Goal: Task Accomplishment & Management: Manage account settings

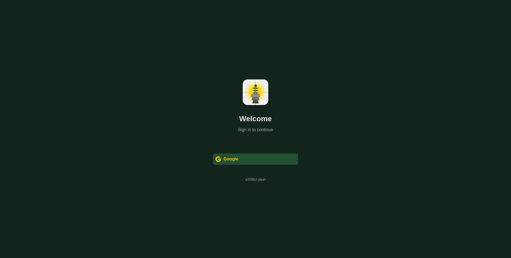
click at [263, 157] on div " Google" at bounding box center [255, 158] width 85 height 11
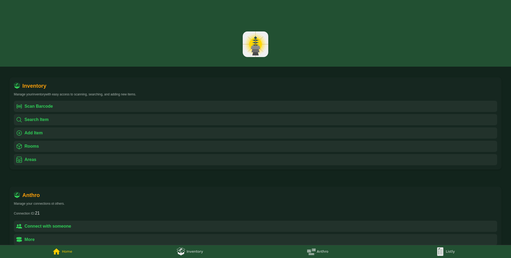
click at [445, 249] on link "Listly" at bounding box center [447, 251] width 128 height 13
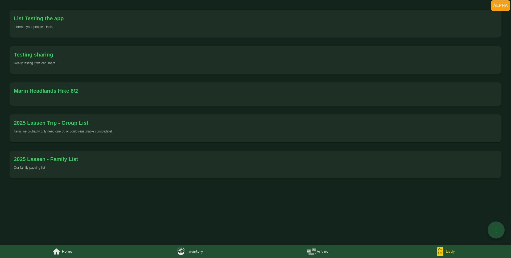
scroll to position [70, 0]
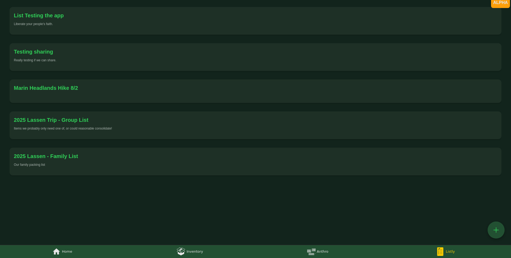
click at [163, 128] on div "Items we probably only need one of, or could reasonable consolidate!" at bounding box center [255, 128] width 483 height 4
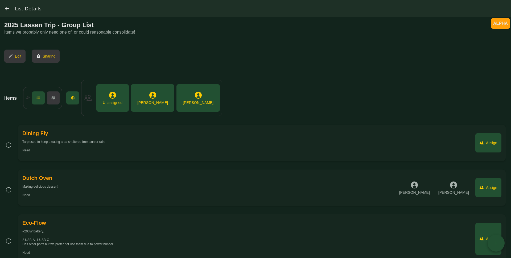
click at [149, 94] on div "" at bounding box center [153, 95] width 9 height 9
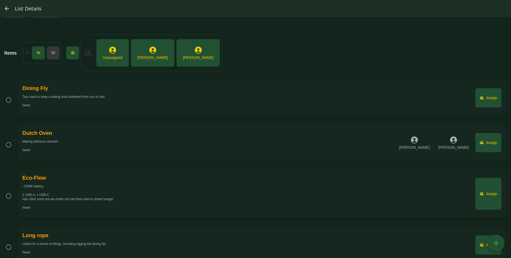
scroll to position [60, 0]
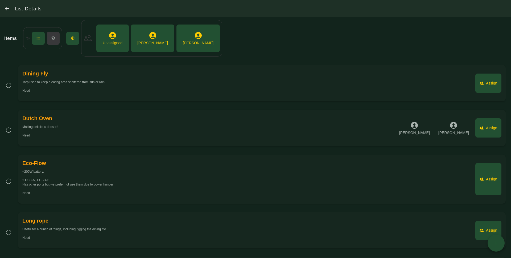
click at [494, 129] on div "Assign" at bounding box center [491, 128] width 11 height 4
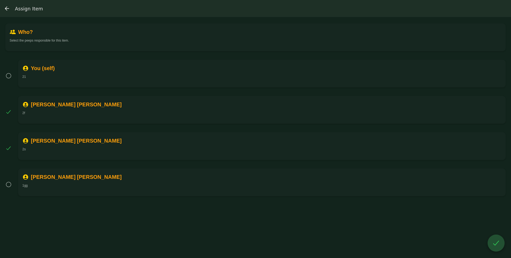
click at [184, 73] on div " You (self) 21" at bounding box center [262, 74] width 488 height 28
click at [4, 10] on img "List Details, back" at bounding box center [7, 8] width 6 height 6
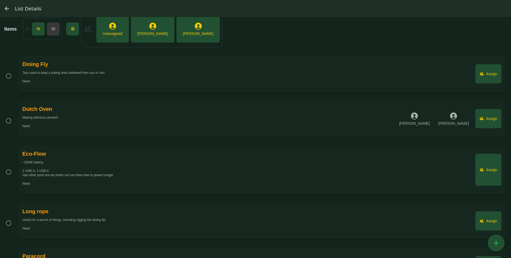
scroll to position [100, 0]
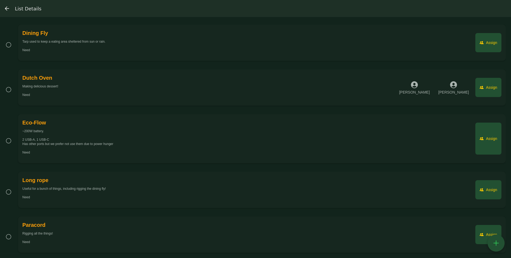
click at [485, 87] on div "" at bounding box center [483, 87] width 6 height 5
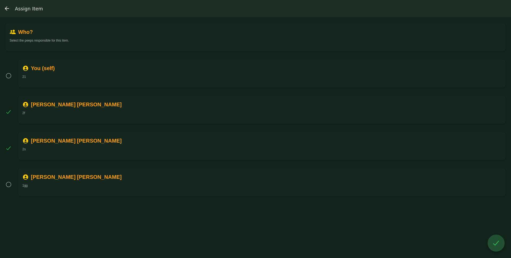
click at [0, 0] on div " Who? Select the peeps responsible for this item.   You (self) 21   [PERSO…" at bounding box center [0, 0] width 0 height 0
click at [140, 65] on div " You (self)" at bounding box center [261, 68] width 479 height 9
click at [499, 247] on button "" at bounding box center [496, 242] width 17 height 17
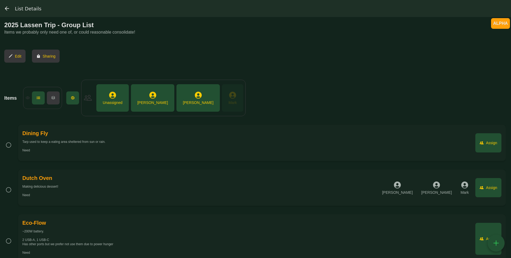
click at [228, 93] on div "" at bounding box center [232, 95] width 9 height 9
click at [226, 103] on div " [PERSON_NAME]" at bounding box center [232, 97] width 13 height 19
click at [143, 100] on div "[PERSON_NAME]" at bounding box center [152, 102] width 31 height 5
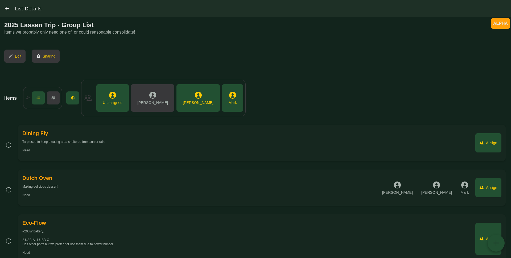
click at [194, 98] on div "" at bounding box center [198, 95] width 9 height 9
click at [226, 101] on div " [PERSON_NAME]" at bounding box center [232, 97] width 13 height 19
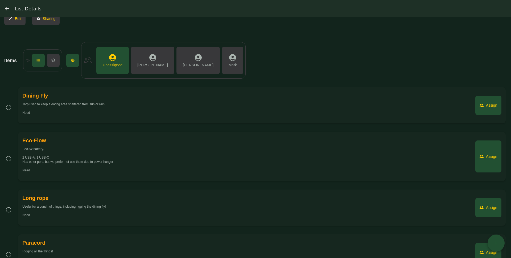
scroll to position [27, 0]
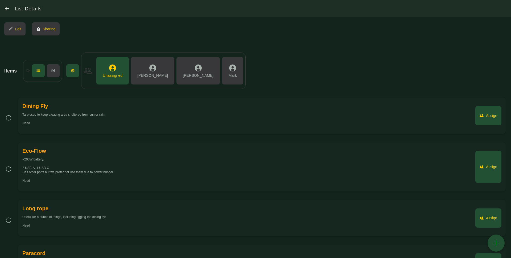
click at [486, 113] on div "Assign" at bounding box center [491, 115] width 11 height 4
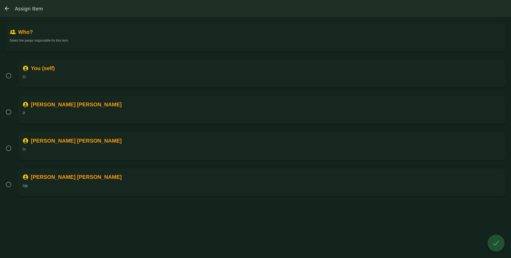
click at [187, 71] on div " You (self)" at bounding box center [261, 68] width 479 height 9
click at [171, 106] on div " [PERSON_NAME]" at bounding box center [261, 104] width 479 height 9
click at [166, 140] on div " [PERSON_NAME]" at bounding box center [261, 140] width 479 height 9
click at [499, 247] on div "" at bounding box center [496, 242] width 9 height 9
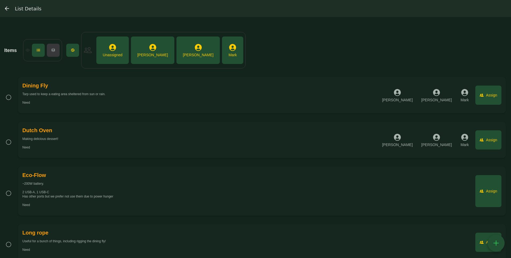
scroll to position [68, 0]
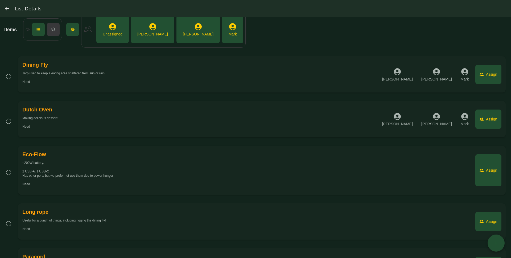
click at [497, 164] on button " Assign" at bounding box center [489, 170] width 26 height 32
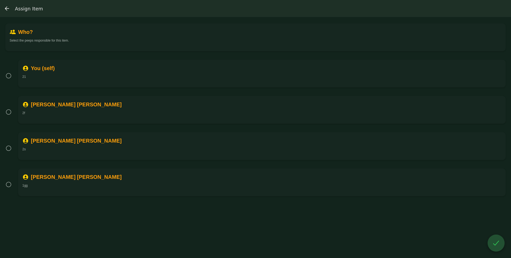
click at [165, 85] on div " You (self) 21" at bounding box center [262, 74] width 488 height 28
click at [162, 105] on div " [PERSON_NAME]" at bounding box center [261, 104] width 479 height 9
click at [147, 143] on div " [PERSON_NAME]" at bounding box center [261, 140] width 479 height 9
click at [495, 234] on button "" at bounding box center [496, 242] width 17 height 17
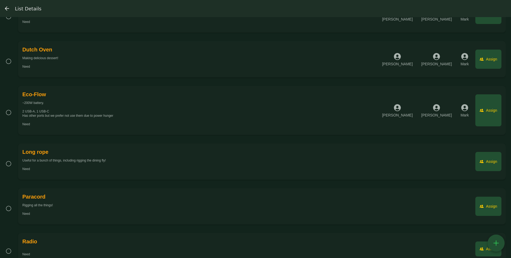
scroll to position [142, 0]
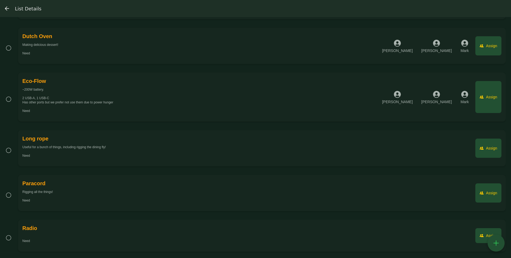
click at [492, 139] on button " Assign" at bounding box center [489, 147] width 26 height 19
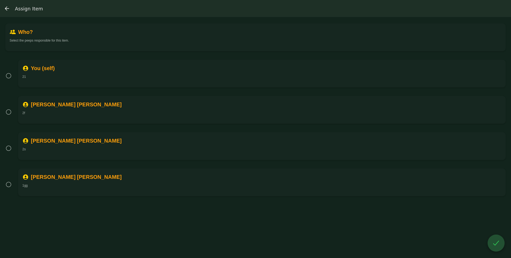
click at [146, 81] on div " You (self) 21" at bounding box center [262, 74] width 488 height 28
click at [146, 108] on div " [PERSON_NAME]" at bounding box center [261, 104] width 479 height 9
click at [154, 139] on div " [PERSON_NAME]" at bounding box center [261, 140] width 479 height 9
click at [492, 244] on div "" at bounding box center [496, 242] width 9 height 9
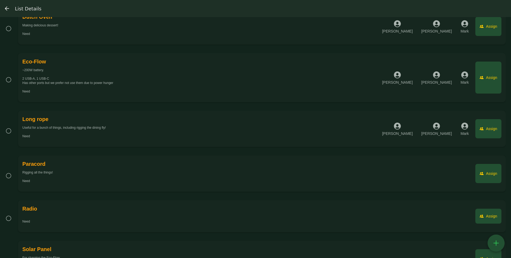
scroll to position [179, 0]
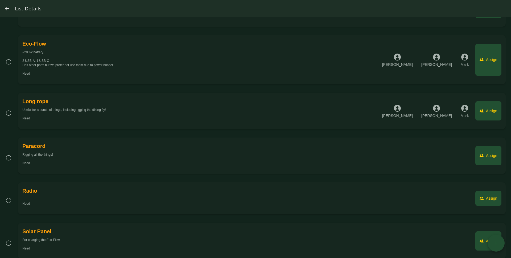
click at [489, 146] on button " Assign" at bounding box center [489, 155] width 26 height 19
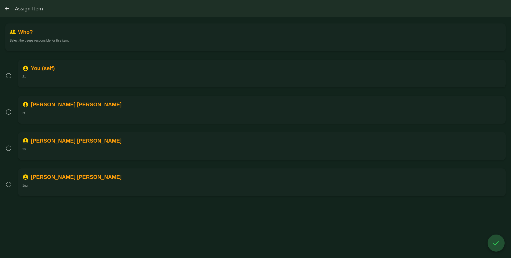
click at [292, 74] on div " You (self) 21" at bounding box center [262, 74] width 488 height 28
click at [284, 106] on div " [PERSON_NAME]" at bounding box center [261, 104] width 479 height 9
click at [284, 145] on div " [PERSON_NAME] 2s" at bounding box center [262, 146] width 488 height 28
click at [494, 244] on div "" at bounding box center [496, 242] width 9 height 9
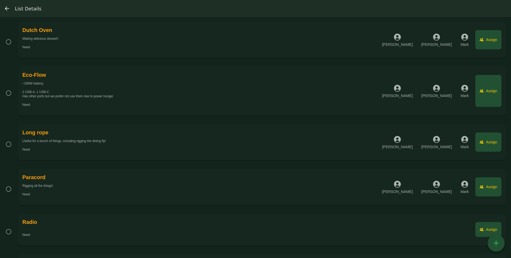
scroll to position [186, 0]
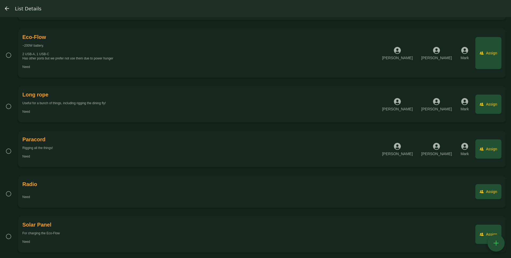
click at [498, 187] on button " Assign" at bounding box center [489, 191] width 26 height 15
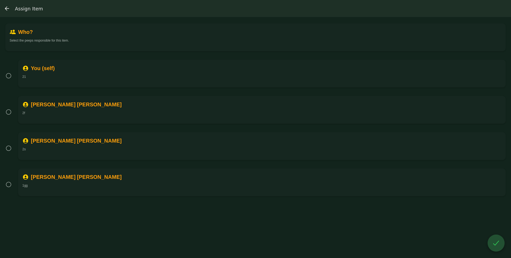
click at [304, 81] on div " You (self) 21" at bounding box center [262, 74] width 488 height 28
click at [302, 105] on div " [PERSON_NAME]" at bounding box center [261, 104] width 479 height 9
click at [300, 139] on div " [PERSON_NAME]" at bounding box center [261, 140] width 479 height 9
click at [498, 238] on button "" at bounding box center [496, 242] width 17 height 17
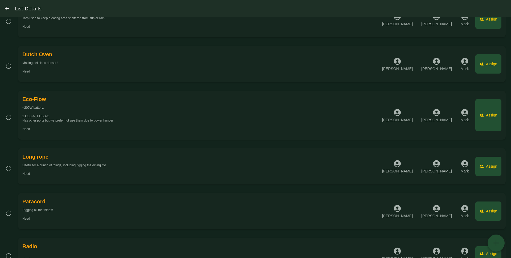
scroll to position [186, 0]
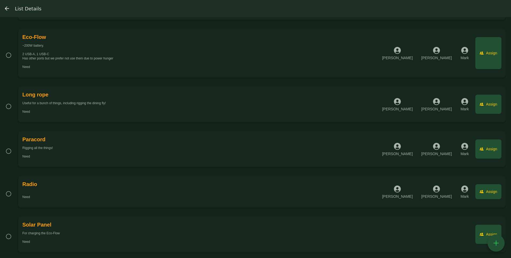
click at [480, 235] on div "" at bounding box center [483, 234] width 6 height 5
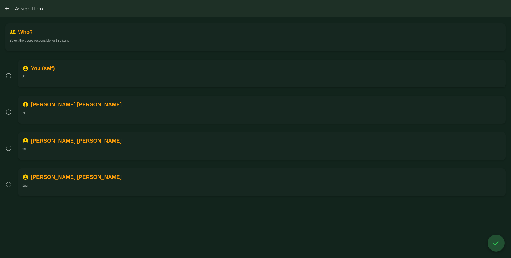
click at [210, 78] on div "21" at bounding box center [261, 77] width 479 height 4
click at [208, 101] on div " [PERSON_NAME]" at bounding box center [261, 104] width 479 height 9
click at [220, 140] on div " [PERSON_NAME]" at bounding box center [261, 140] width 479 height 9
click at [492, 248] on button "" at bounding box center [496, 242] width 17 height 17
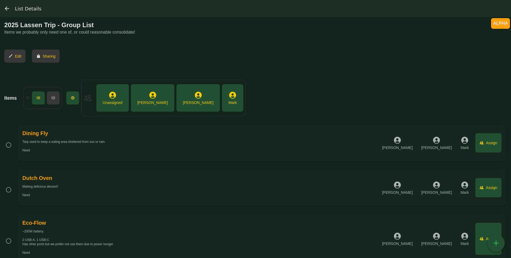
click at [137, 98] on div " [PERSON_NAME]" at bounding box center [152, 97] width 35 height 19
click at [183, 100] on div "[PERSON_NAME]" at bounding box center [198, 102] width 31 height 5
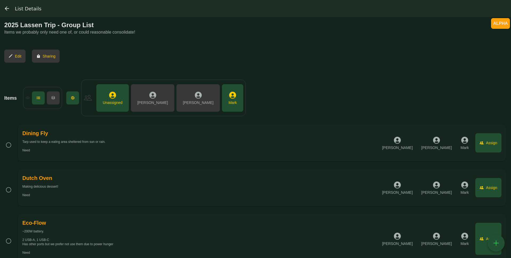
click at [222, 97] on button " [PERSON_NAME]" at bounding box center [232, 97] width 21 height 27
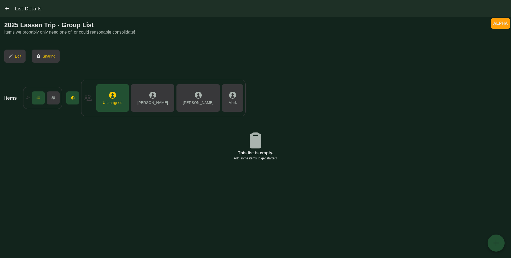
click at [229, 100] on div "Mark" at bounding box center [233, 102] width 8 height 5
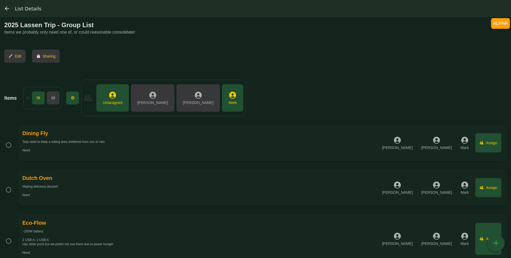
click at [229, 100] on div "Mark" at bounding box center [233, 102] width 8 height 5
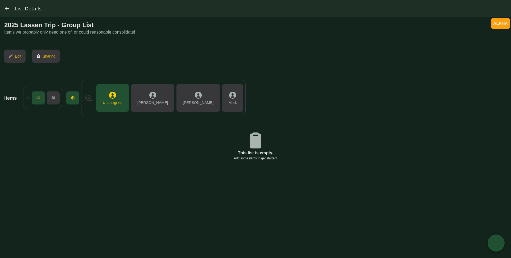
click at [229, 100] on div "Mark" at bounding box center [233, 102] width 8 height 5
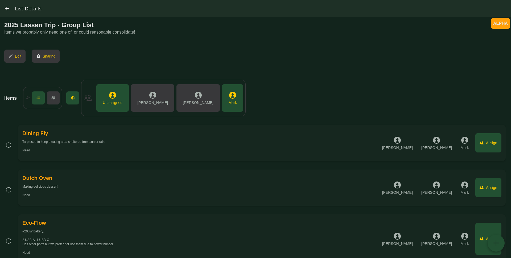
click at [107, 96] on div " Unassigned" at bounding box center [113, 97] width 24 height 19
click at [226, 93] on div " [PERSON_NAME]" at bounding box center [232, 97] width 13 height 19
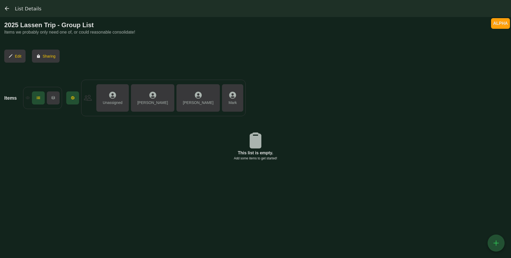
click at [226, 93] on div " [PERSON_NAME]" at bounding box center [232, 97] width 13 height 19
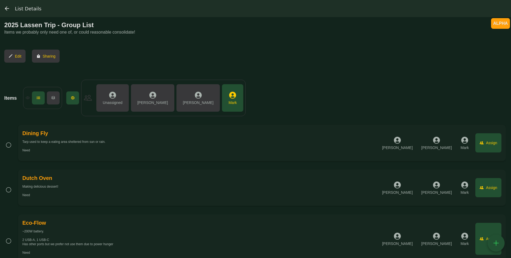
click at [226, 98] on div " [PERSON_NAME]" at bounding box center [232, 97] width 13 height 19
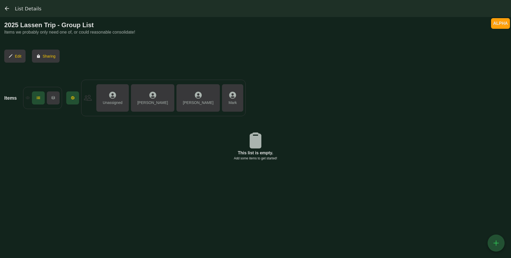
click at [226, 98] on div " [PERSON_NAME]" at bounding box center [232, 97] width 13 height 19
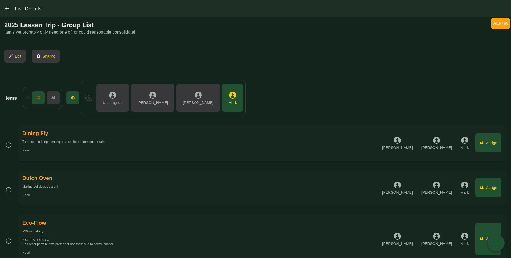
click at [5, 11] on img "(tabs), back" at bounding box center [7, 8] width 6 height 6
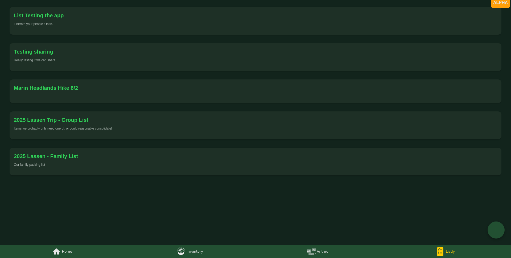
click at [118, 155] on div "2025 Lassen - Family List" at bounding box center [255, 156] width 483 height 9
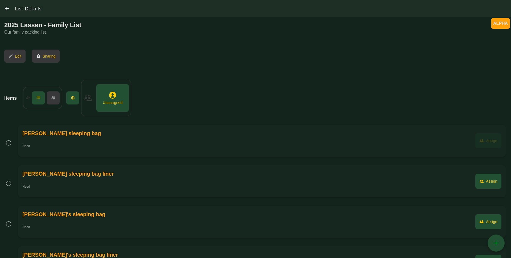
click at [485, 140] on div "" at bounding box center [483, 140] width 6 height 5
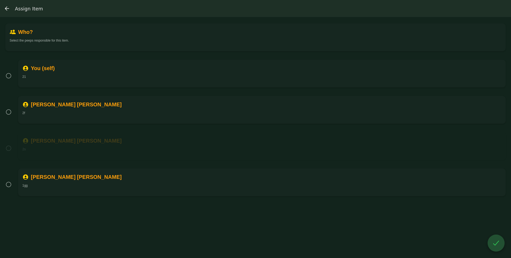
click at [158, 138] on div " [PERSON_NAME]" at bounding box center [261, 140] width 479 height 9
click at [8, 8] on img "List Details, back" at bounding box center [7, 8] width 6 height 6
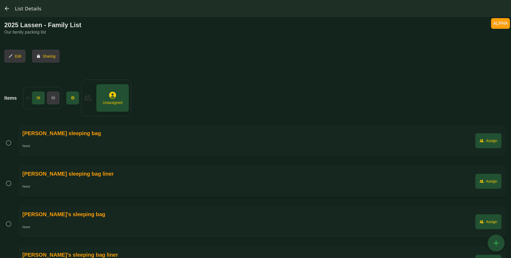
click at [487, 141] on div "Assign" at bounding box center [491, 140] width 11 height 4
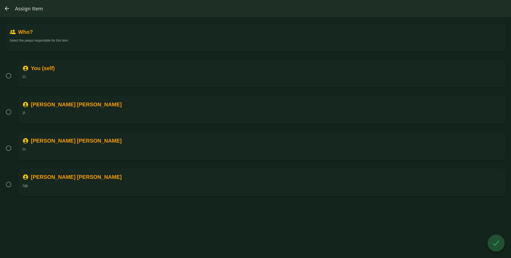
click at [395, 89] on li "  You (self) 21" at bounding box center [255, 76] width 501 height 36
click at [498, 247] on div "" at bounding box center [496, 242] width 9 height 9
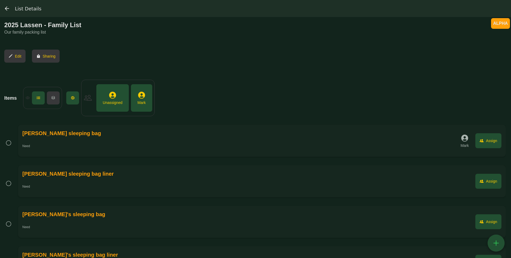
click at [492, 182] on div "Assign" at bounding box center [491, 181] width 11 height 4
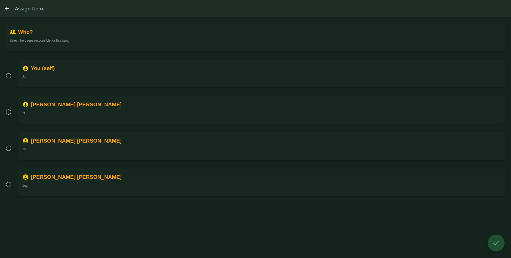
click at [4, 9] on img "List Details, back" at bounding box center [7, 8] width 6 height 6
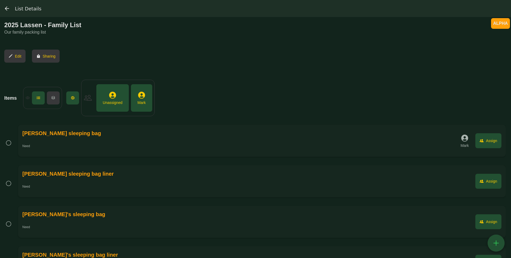
click at [491, 137] on button " Assign" at bounding box center [489, 140] width 26 height 15
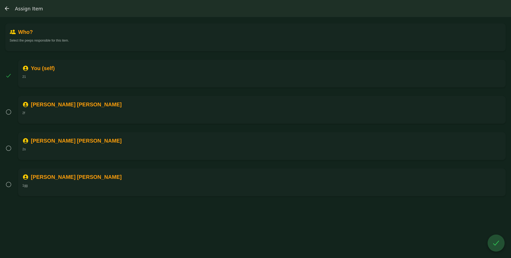
click at [300, 71] on div " You (self)" at bounding box center [261, 68] width 479 height 9
click at [296, 155] on div " [PERSON_NAME] 2s" at bounding box center [262, 146] width 488 height 28
click at [498, 249] on button "" at bounding box center [496, 242] width 17 height 17
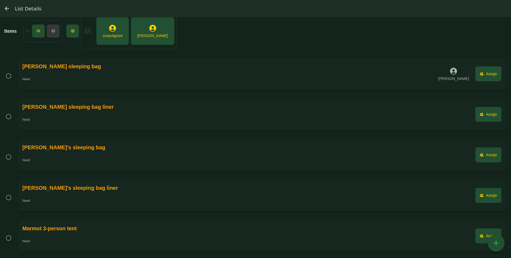
scroll to position [72, 0]
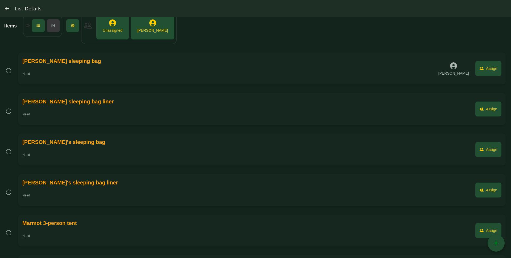
click at [488, 112] on button " Assign" at bounding box center [489, 108] width 26 height 15
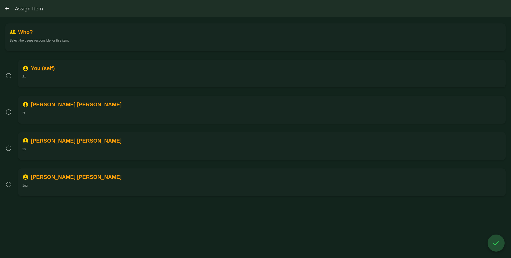
click at [233, 144] on div " [PERSON_NAME]" at bounding box center [261, 140] width 479 height 9
click at [497, 243] on div "" at bounding box center [496, 242] width 9 height 9
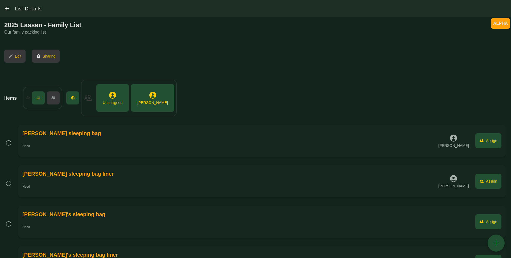
click at [489, 219] on div "Assign" at bounding box center [491, 221] width 11 height 4
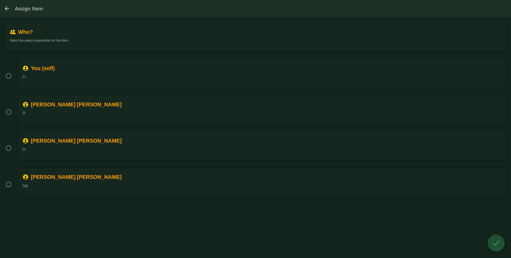
click at [407, 112] on div "2f" at bounding box center [261, 113] width 479 height 4
click at [403, 143] on div " [PERSON_NAME]" at bounding box center [261, 140] width 479 height 9
click at [491, 243] on button "" at bounding box center [496, 242] width 17 height 17
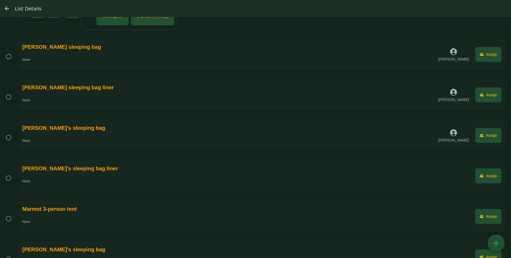
scroll to position [146, 0]
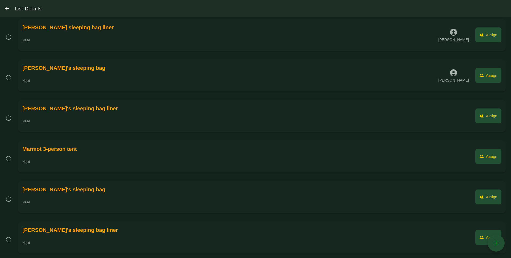
click at [481, 112] on button " Assign" at bounding box center [489, 115] width 26 height 15
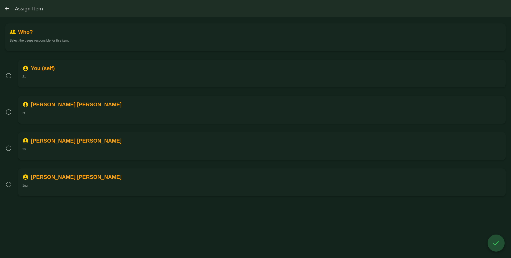
click at [377, 78] on div "21" at bounding box center [261, 77] width 479 height 4
click at [489, 241] on button "" at bounding box center [496, 242] width 17 height 17
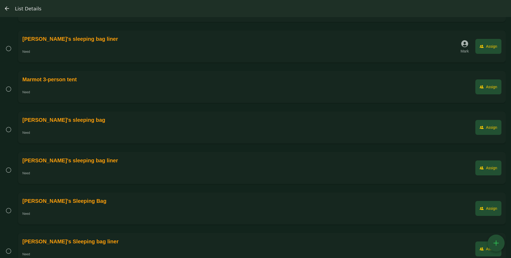
scroll to position [228, 0]
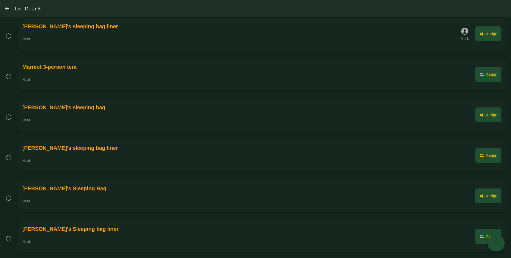
click at [495, 70] on button " Assign" at bounding box center [489, 74] width 26 height 15
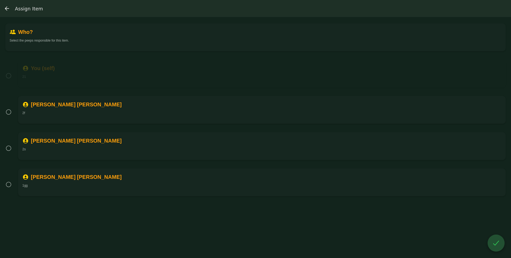
click at [314, 76] on div "21" at bounding box center [261, 77] width 479 height 4
click at [500, 244] on div "" at bounding box center [496, 242] width 9 height 9
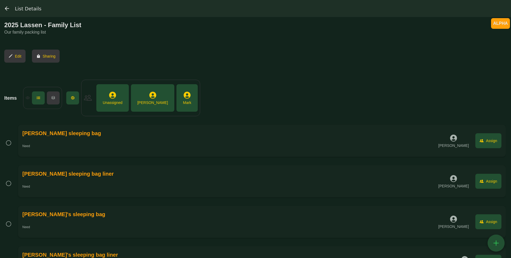
click at [149, 97] on div " [PERSON_NAME]" at bounding box center [152, 97] width 35 height 19
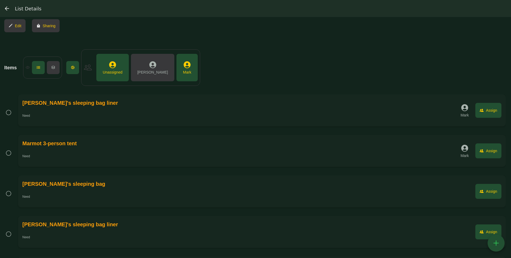
scroll to position [37, 0]
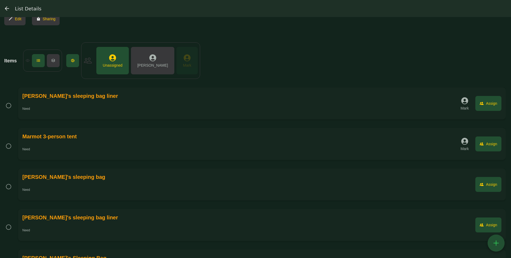
click at [183, 60] on div "" at bounding box center [187, 57] width 9 height 9
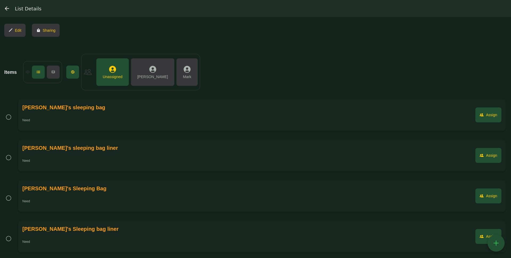
click at [485, 118] on button " Assign" at bounding box center [489, 114] width 26 height 15
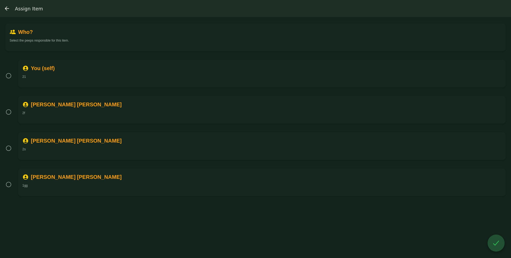
click at [74, 78] on div "21" at bounding box center [261, 77] width 479 height 4
click at [77, 106] on div " [PERSON_NAME]" at bounding box center [261, 104] width 479 height 9
click at [497, 243] on div "" at bounding box center [496, 242] width 9 height 9
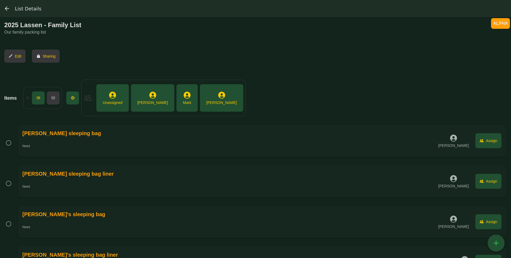
click at [156, 89] on div "  Unassigned  [PERSON_NAME]  Mark  [PERSON_NAME]" at bounding box center [163, 98] width 165 height 36
click at [149, 96] on div "" at bounding box center [153, 95] width 9 height 9
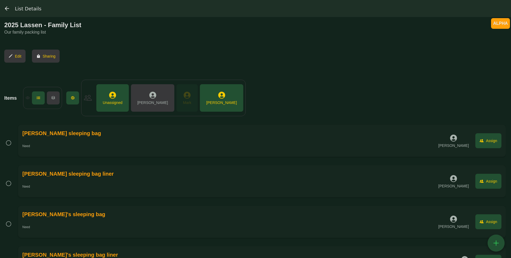
click at [177, 95] on button " [PERSON_NAME]" at bounding box center [187, 97] width 21 height 27
click at [218, 95] on div "" at bounding box center [222, 95] width 9 height 9
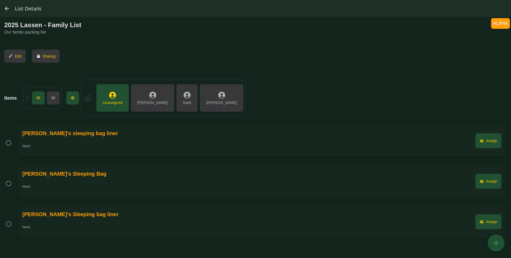
click at [487, 144] on button " Assign" at bounding box center [489, 140] width 26 height 15
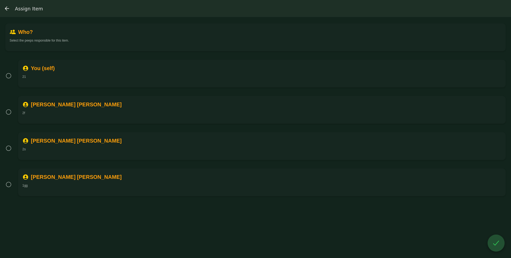
click at [234, 64] on div " You (self)" at bounding box center [261, 68] width 479 height 9
click at [229, 102] on div " [PERSON_NAME]" at bounding box center [261, 104] width 479 height 9
click at [225, 141] on div " [PERSON_NAME]" at bounding box center [261, 140] width 479 height 9
click at [305, 141] on div " [PERSON_NAME]" at bounding box center [261, 140] width 479 height 9
click at [501, 242] on button "" at bounding box center [496, 242] width 17 height 17
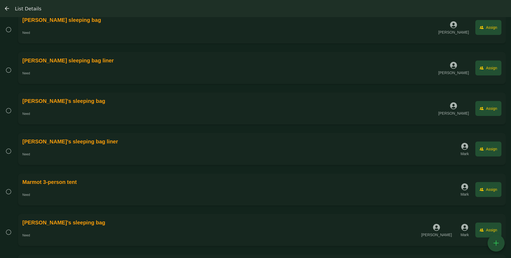
scroll to position [228, 0]
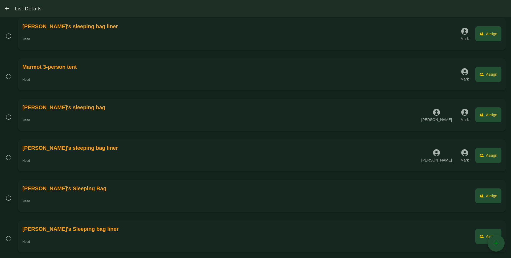
click at [495, 194] on div "Assign" at bounding box center [491, 196] width 11 height 4
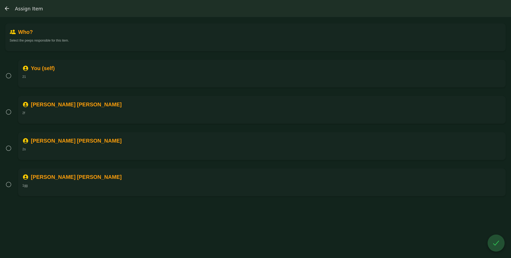
click at [192, 71] on div " You (self)" at bounding box center [261, 68] width 479 height 9
click at [190, 75] on div "21" at bounding box center [261, 77] width 479 height 4
click at [190, 104] on div " [PERSON_NAME]" at bounding box center [261, 104] width 479 height 9
click at [495, 247] on button "" at bounding box center [496, 242] width 17 height 17
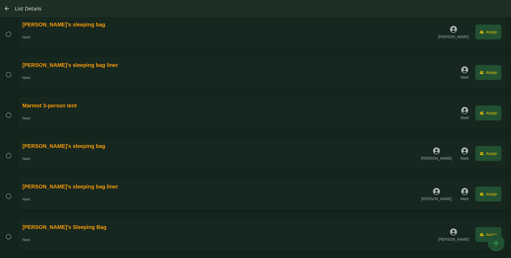
scroll to position [228, 0]
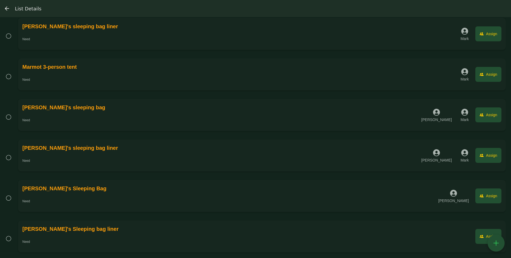
click at [480, 241] on button " Assign" at bounding box center [489, 236] width 26 height 15
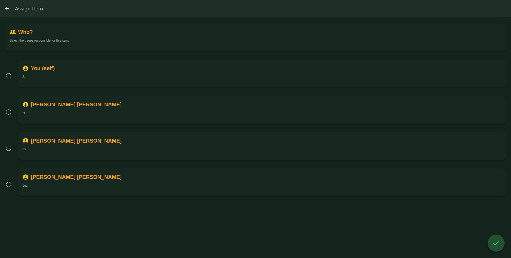
click at [207, 104] on div " [PERSON_NAME]" at bounding box center [261, 104] width 479 height 9
click at [494, 242] on div "" at bounding box center [496, 242] width 9 height 9
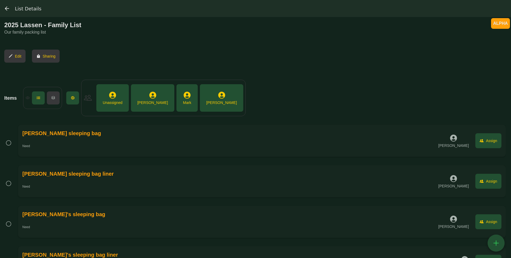
click at [6, 7] on img "(tabs), back" at bounding box center [7, 8] width 6 height 6
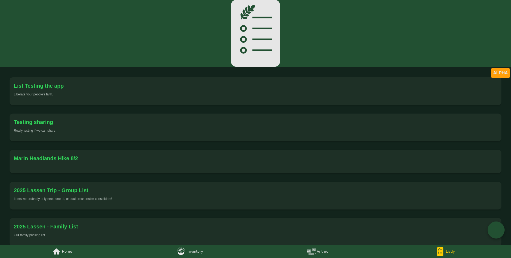
click at [59, 248] on div "" at bounding box center [56, 251] width 9 height 9
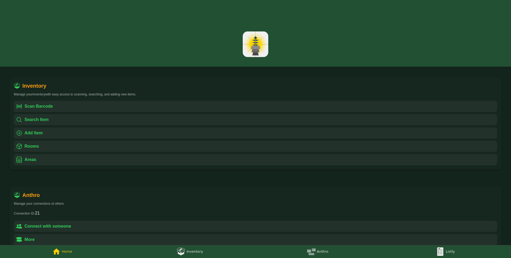
click at [198, 249] on div "Inventory" at bounding box center [195, 251] width 17 height 6
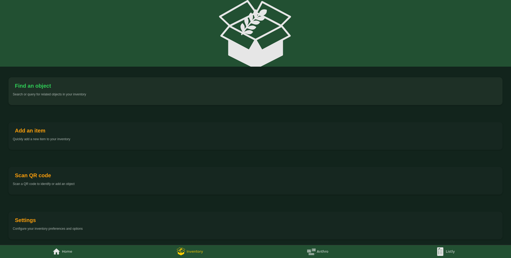
click at [453, 253] on div "Listly" at bounding box center [450, 251] width 9 height 6
